Goal: Task Accomplishment & Management: Manage account settings

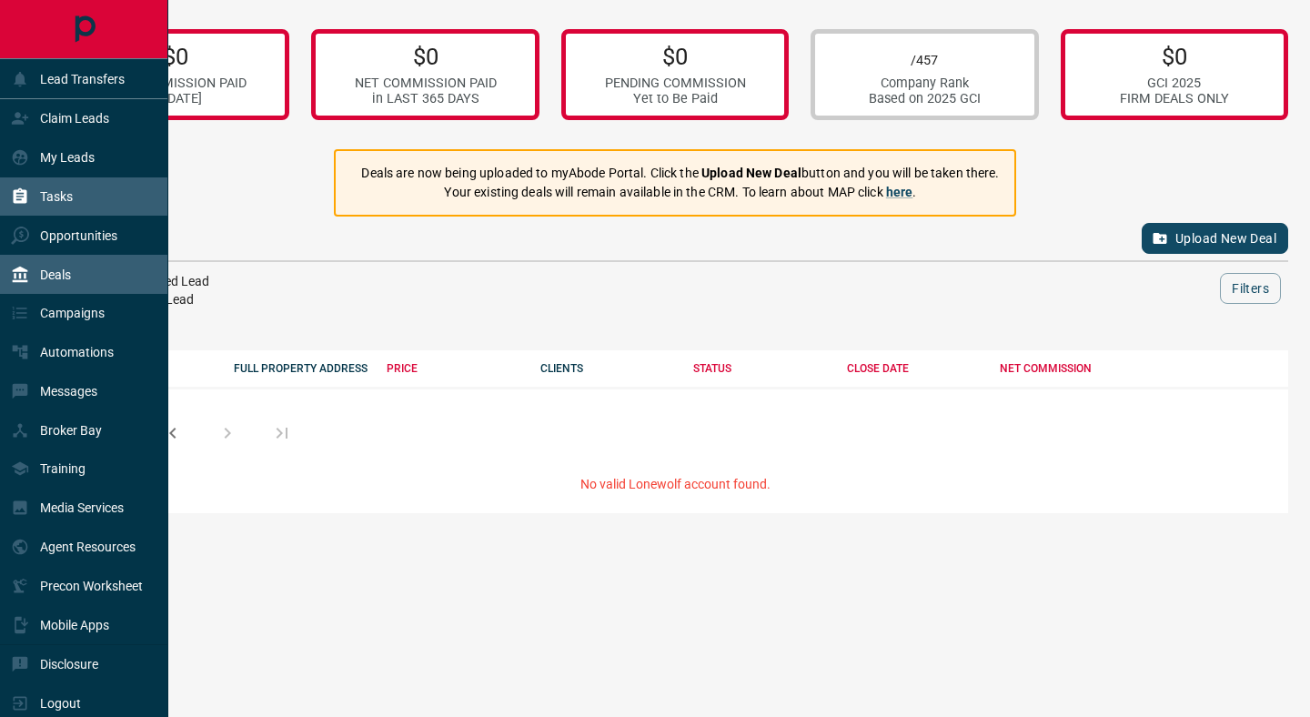
scroll to position [6, 0]
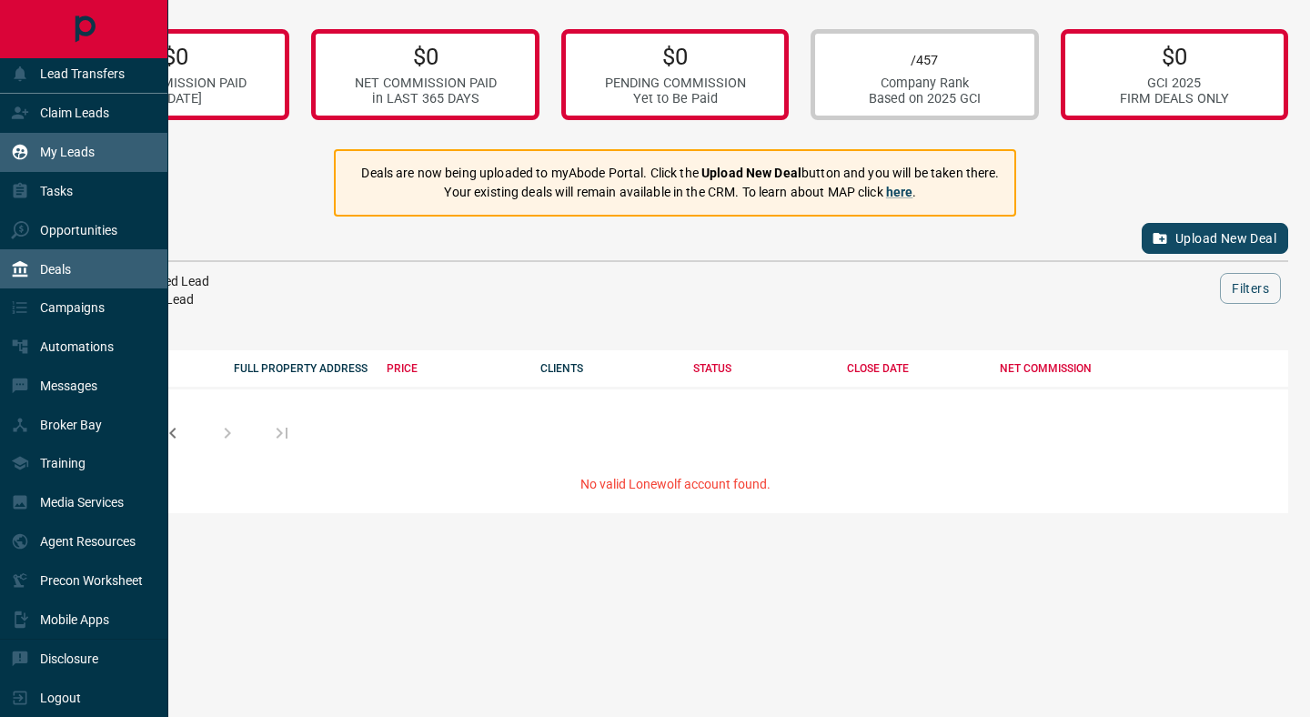
click at [73, 158] on p "My Leads" at bounding box center [67, 152] width 55 height 15
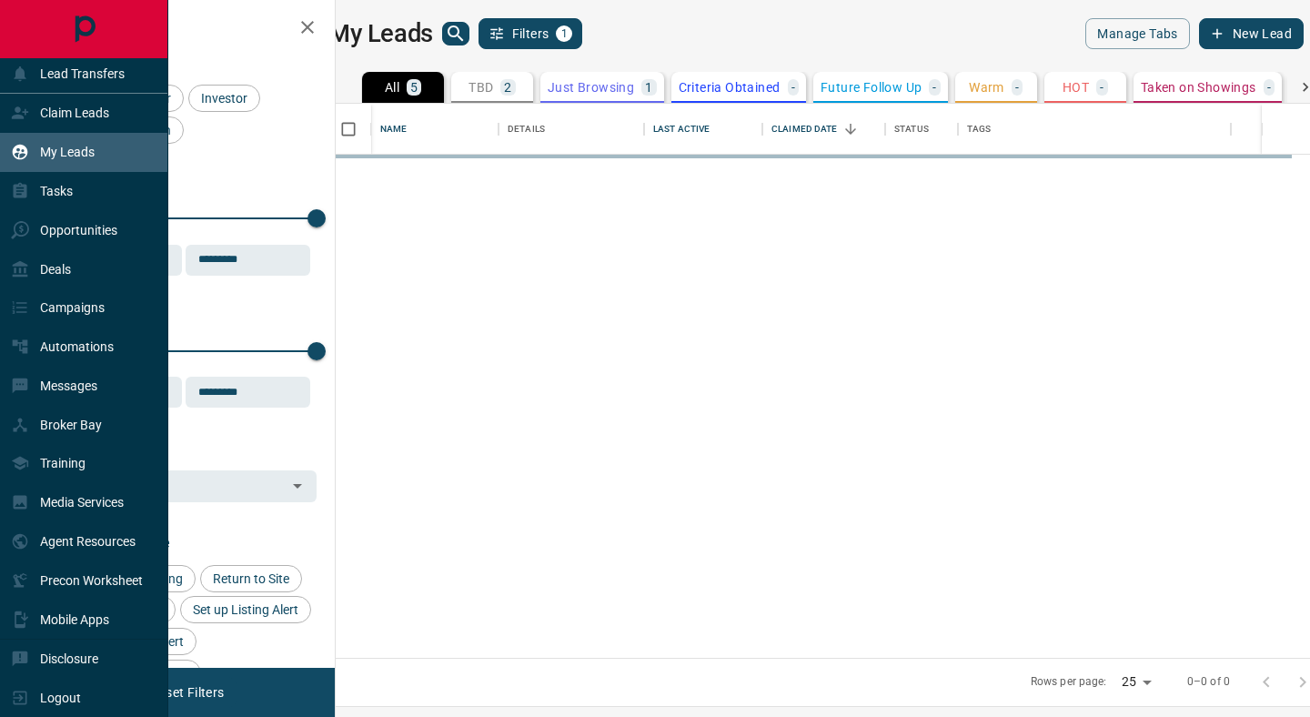
scroll to position [554, 966]
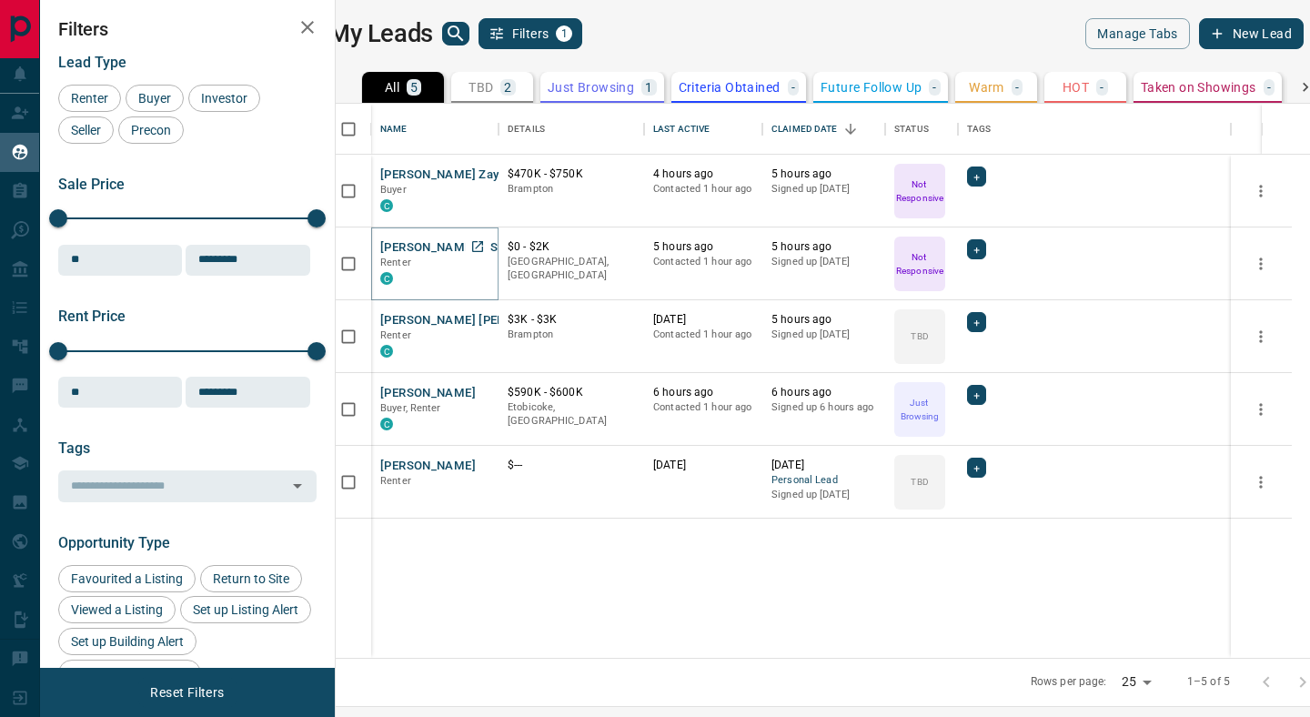
click at [450, 251] on button "[PERSON_NAME] MS" at bounding box center [438, 247] width 117 height 17
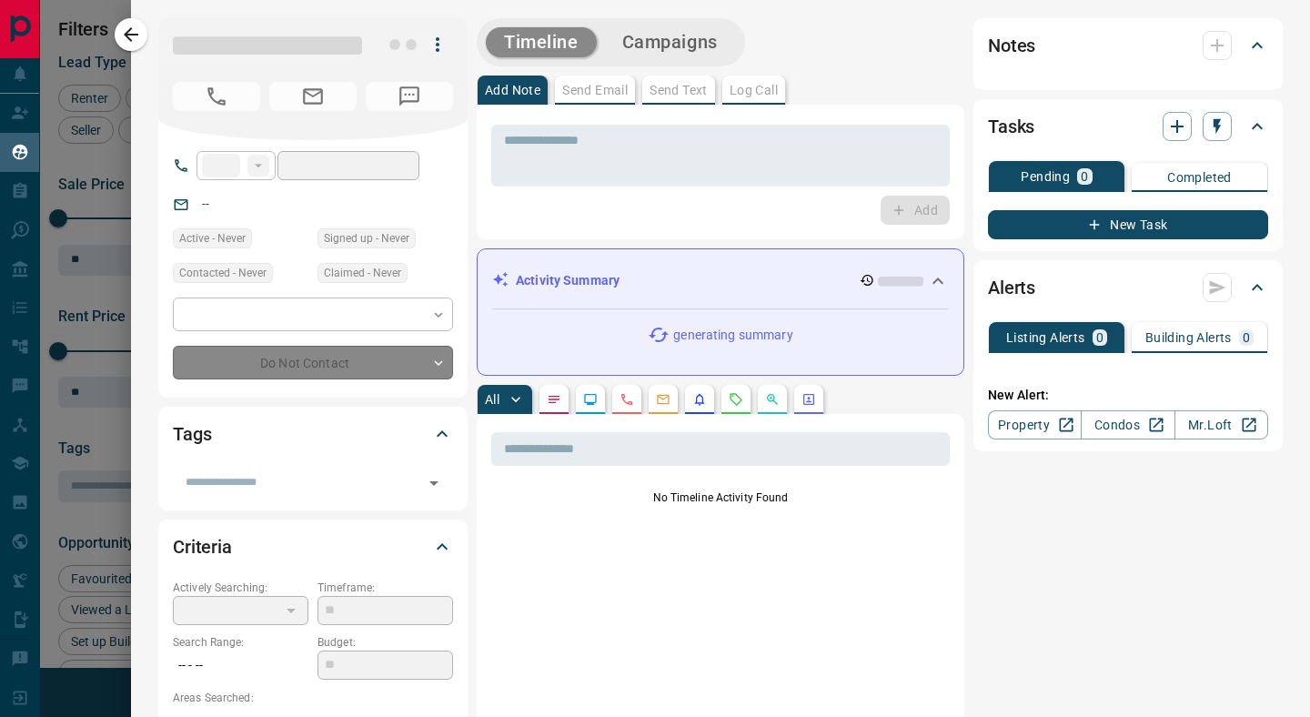
type input "**"
type input "**********"
type input "*"
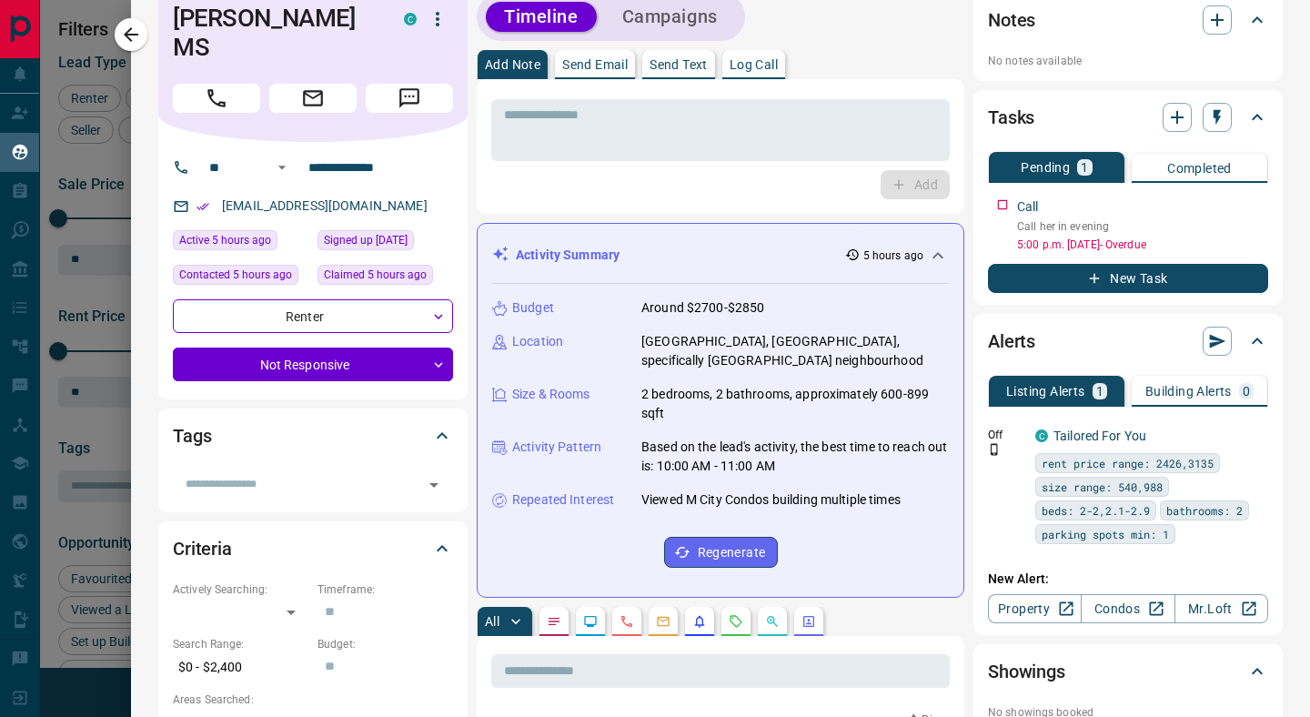
scroll to position [0, 0]
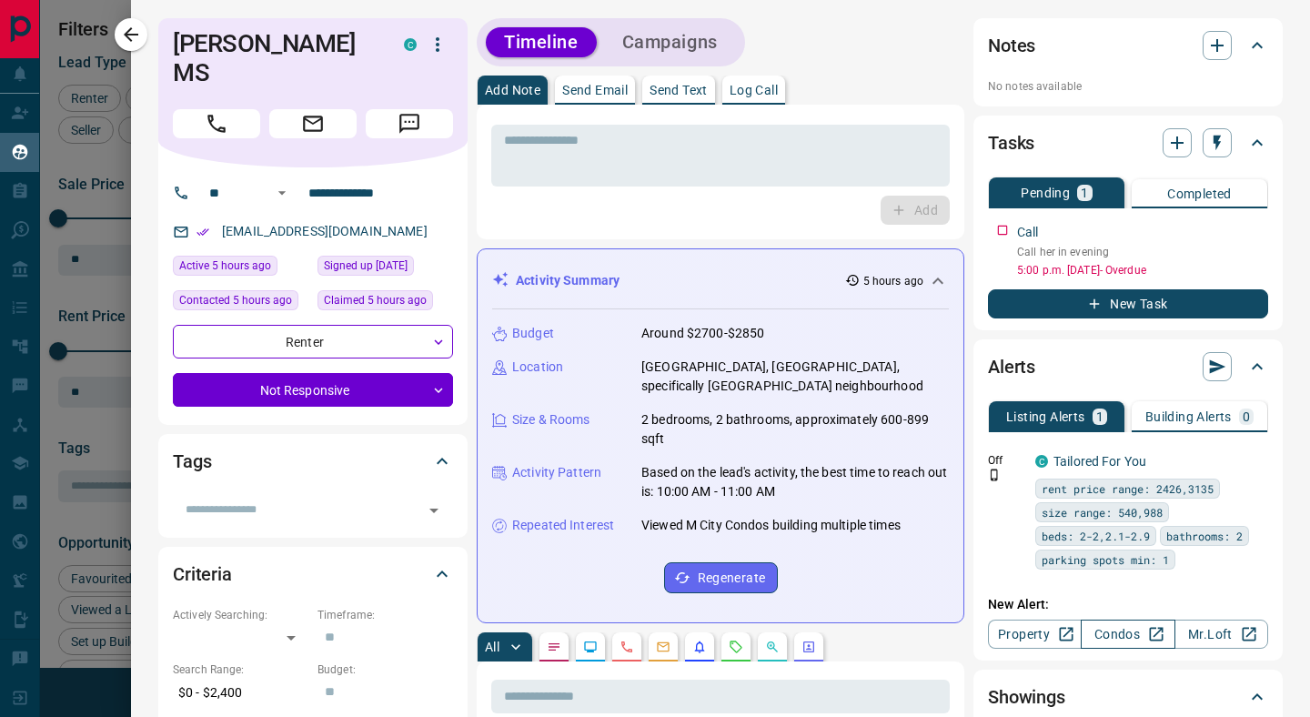
click at [1109, 640] on link "Condos" at bounding box center [1128, 633] width 94 height 29
click at [1223, 367] on icon "button" at bounding box center [1217, 366] width 18 height 18
click at [1176, 401] on li "Send all - LISTING - alerts Now" at bounding box center [1131, 401] width 188 height 27
click at [633, 646] on icon "Calls" at bounding box center [626, 646] width 15 height 15
click at [223, 112] on icon "Call" at bounding box center [217, 124] width 24 height 24
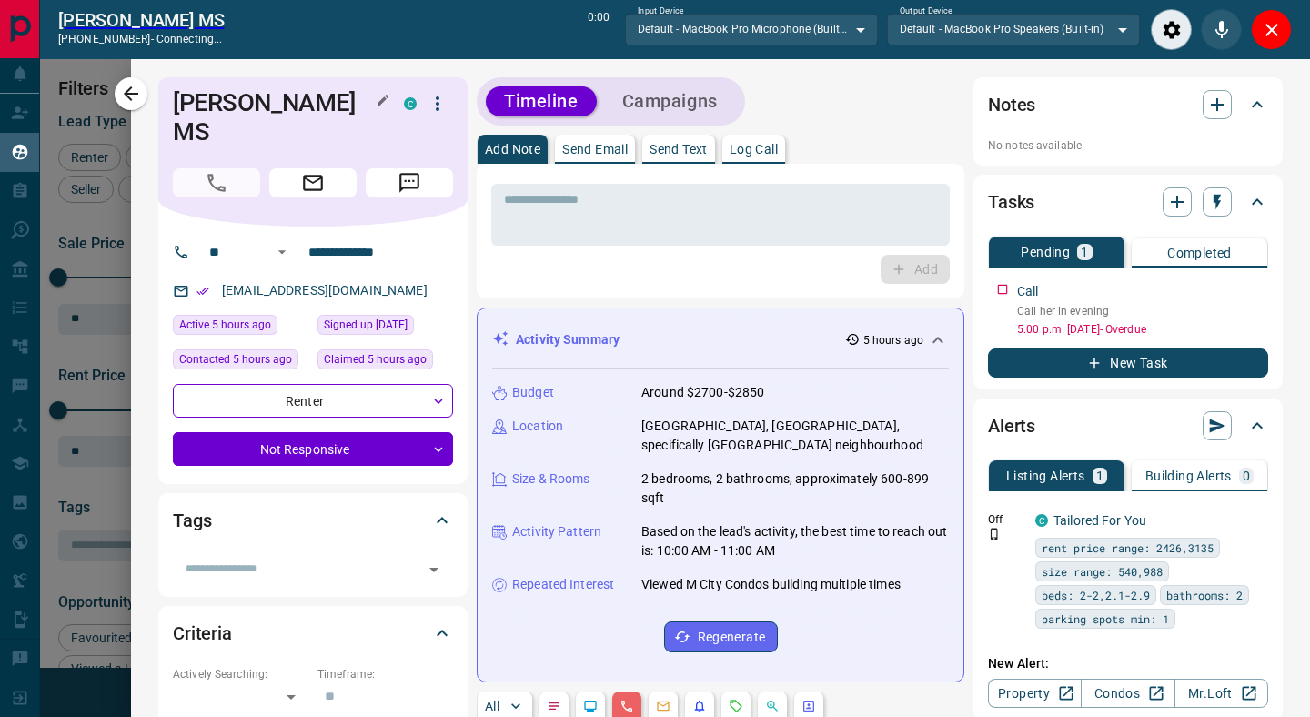
scroll to position [498, 966]
click at [1273, 25] on icon "Close" at bounding box center [1271, 30] width 13 height 13
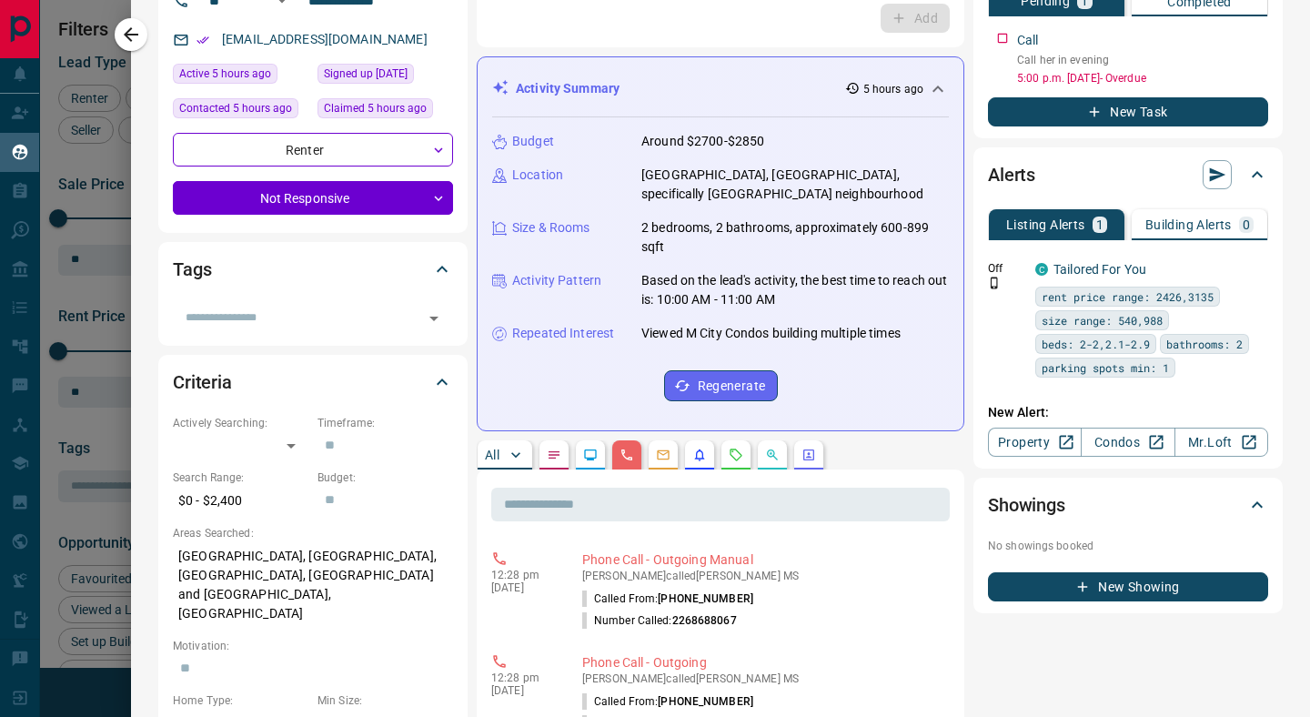
scroll to position [0, 0]
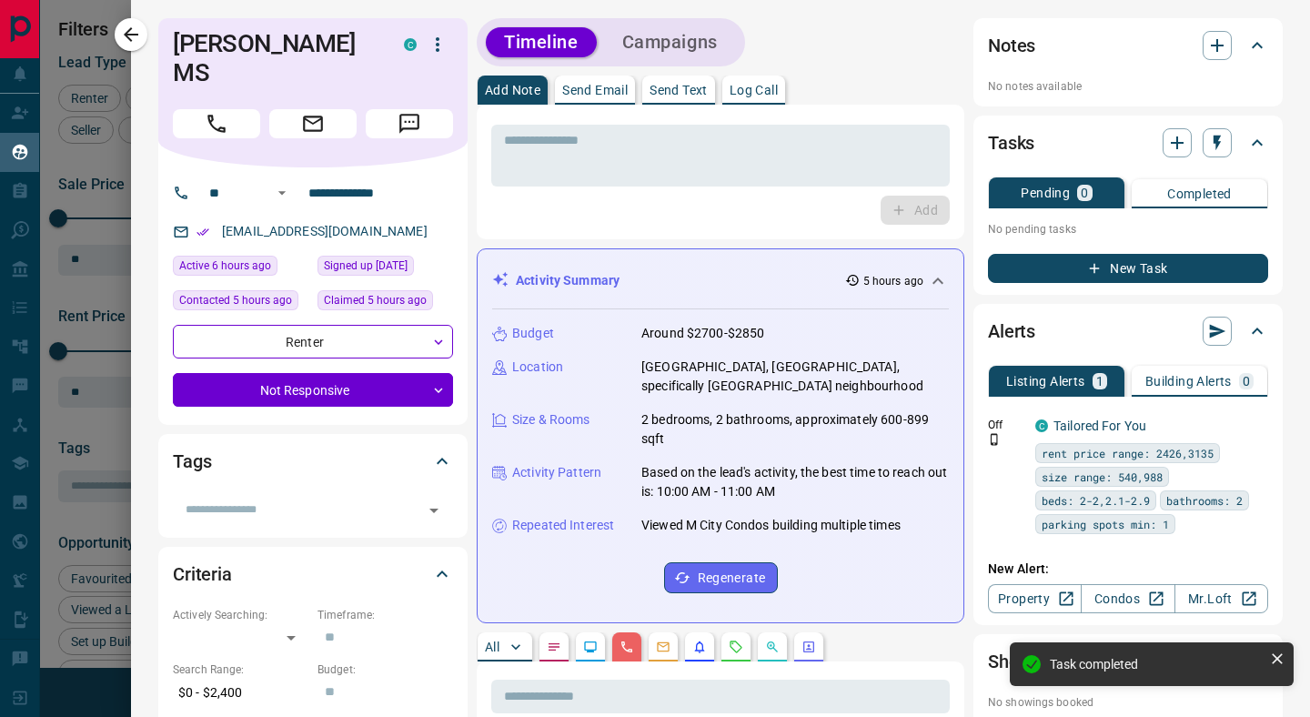
click at [1051, 87] on p "No notes available" at bounding box center [1128, 86] width 280 height 16
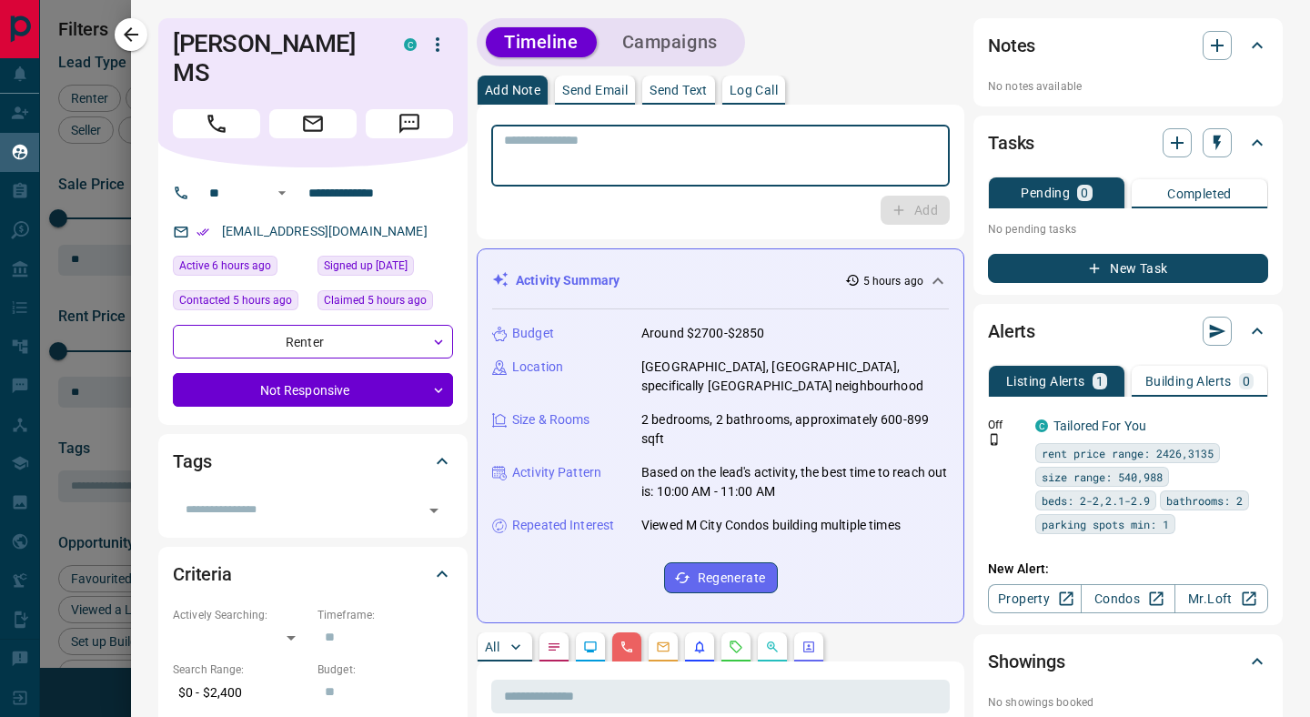
click at [551, 142] on textarea at bounding box center [720, 156] width 433 height 46
type textarea "**********"
click at [933, 216] on button "Add" at bounding box center [914, 210] width 69 height 29
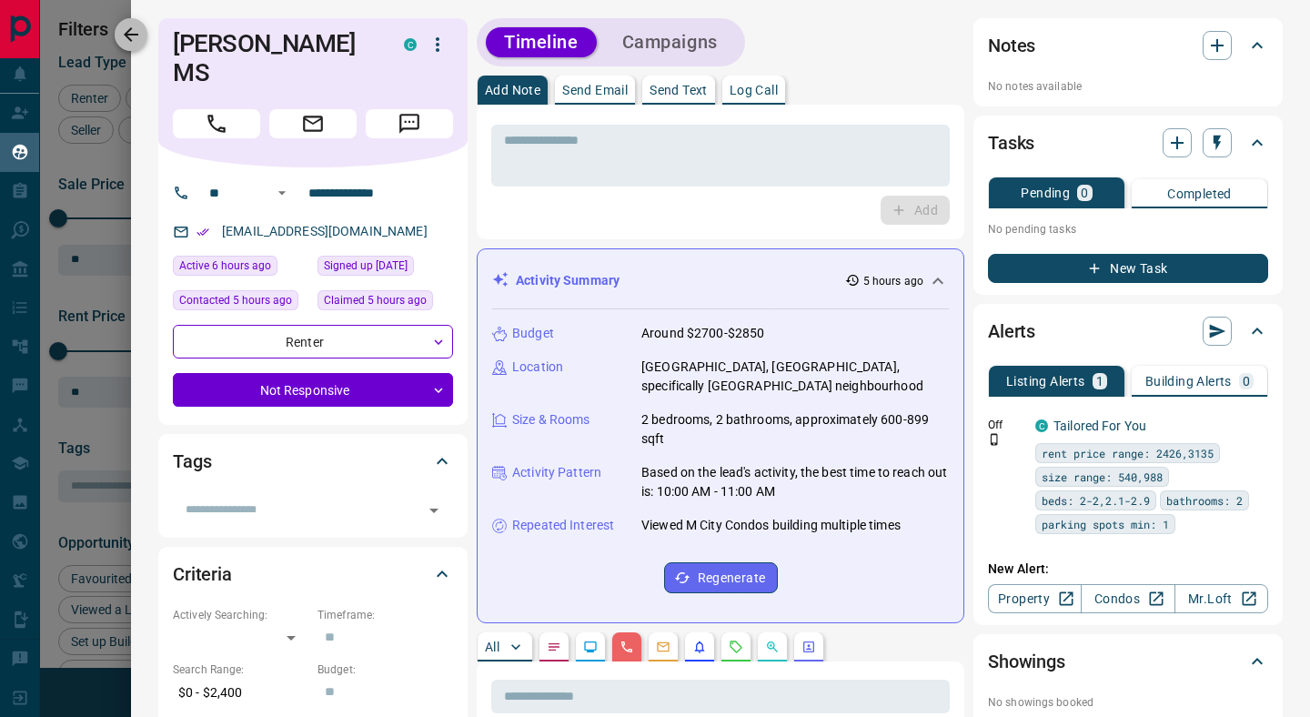
click at [135, 37] on icon "button" at bounding box center [131, 35] width 22 height 22
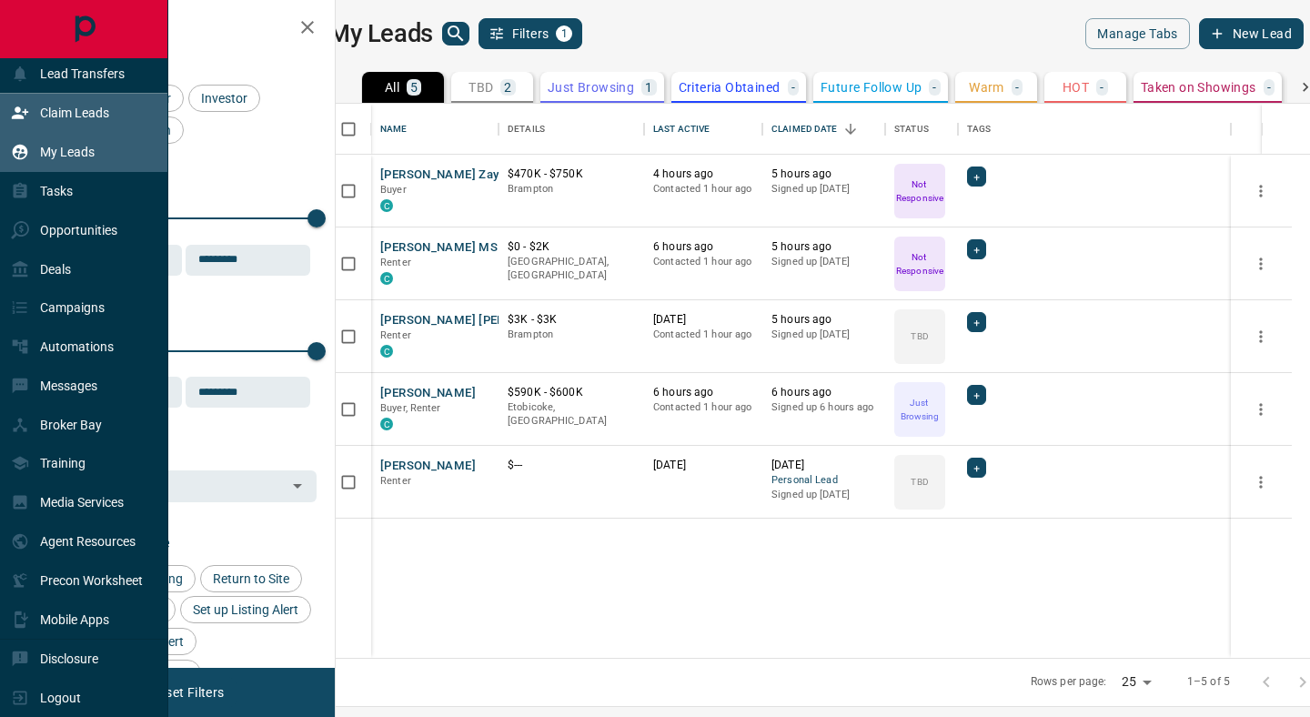
click at [64, 112] on p "Claim Leads" at bounding box center [74, 113] width 69 height 15
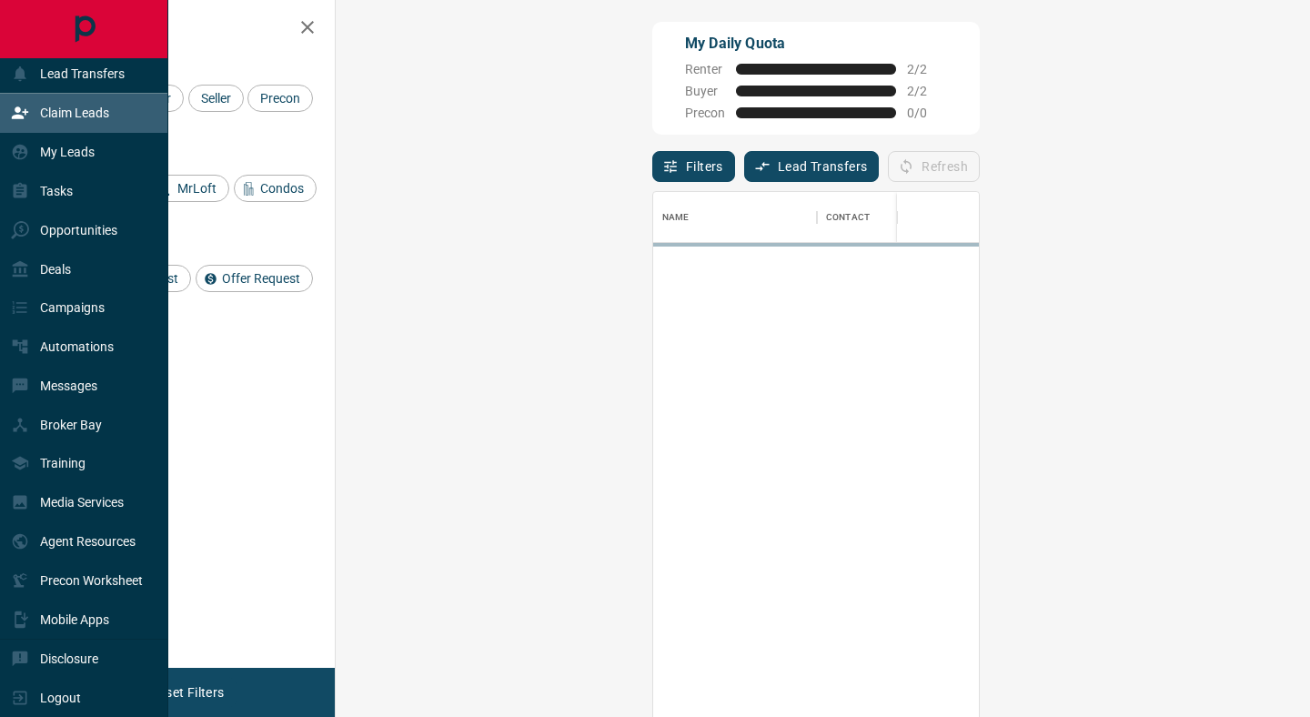
scroll to position [544, 935]
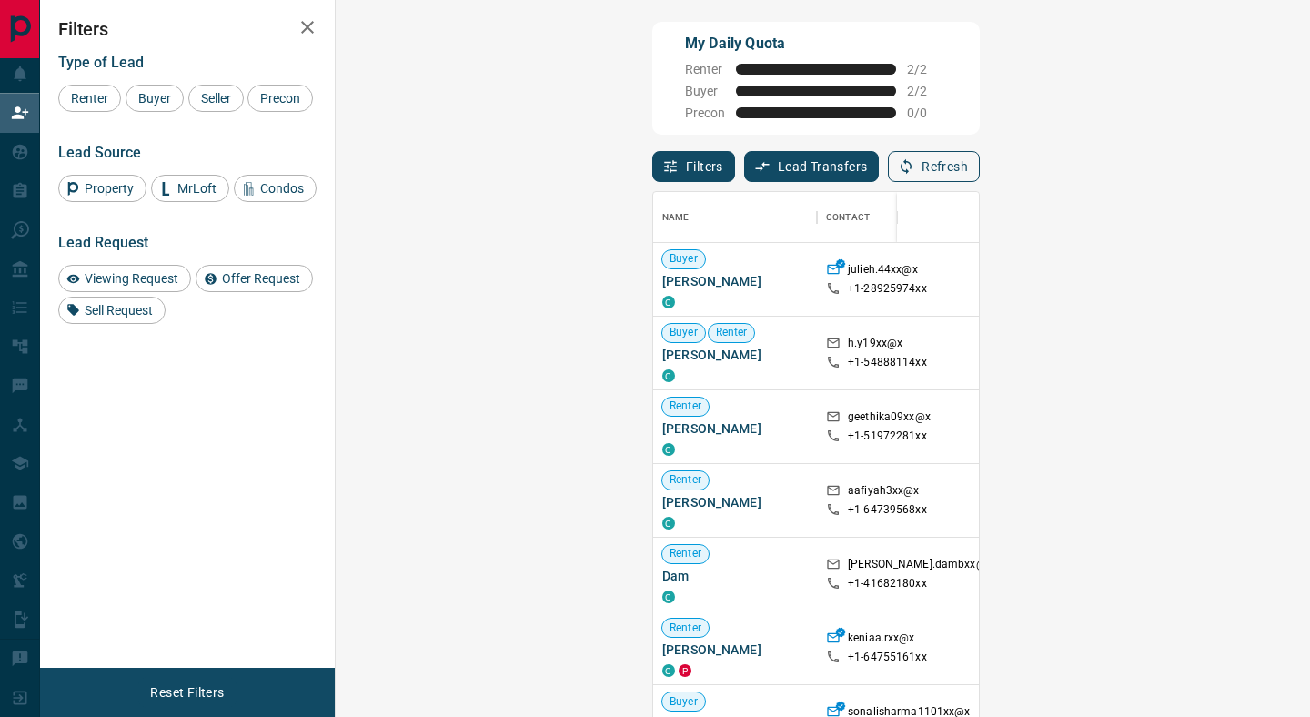
click at [980, 170] on button "Refresh" at bounding box center [934, 166] width 92 height 31
